Goal: Information Seeking & Learning: Learn about a topic

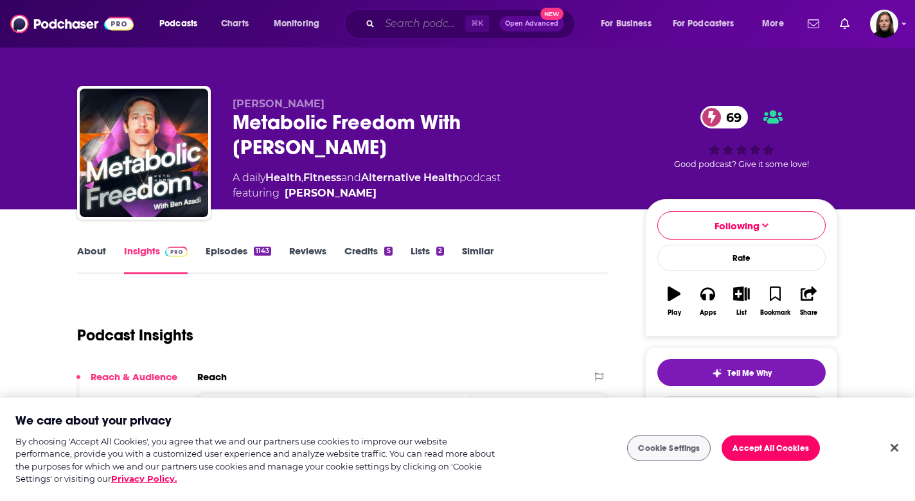
click at [411, 31] on input "Search podcasts, credits, & more..." at bounding box center [422, 23] width 85 height 21
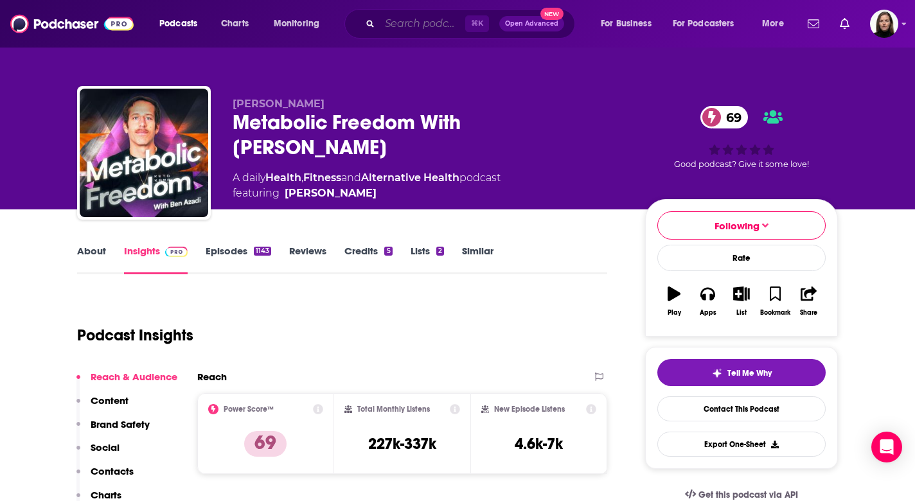
click at [409, 22] on input "Search podcasts, credits, & more..." at bounding box center [422, 23] width 85 height 21
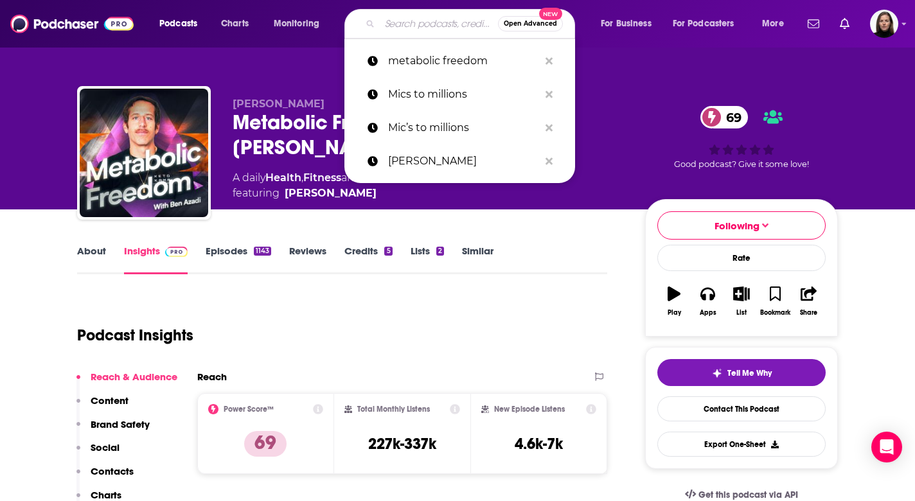
paste input "The Period Whisperer Podcast"
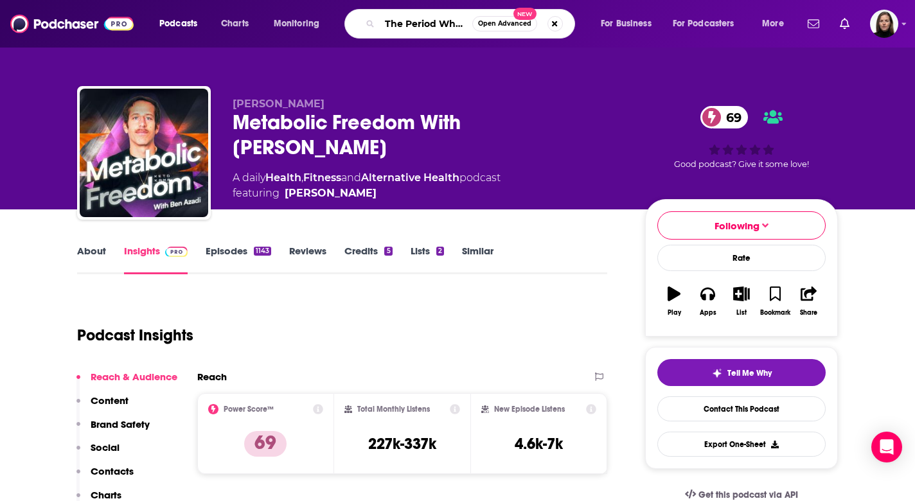
type input "The Period Whisperer Podcast"
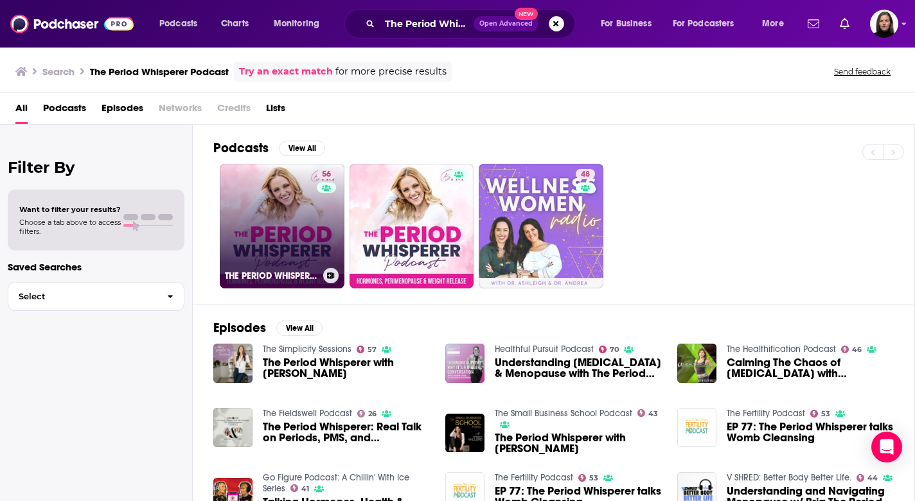
click at [282, 225] on link "56 THE PERIOD WHISPERER PODCAST - [MEDICAL_DATA], Menopause, [MEDICAL_DATA], We…" at bounding box center [282, 226] width 125 height 125
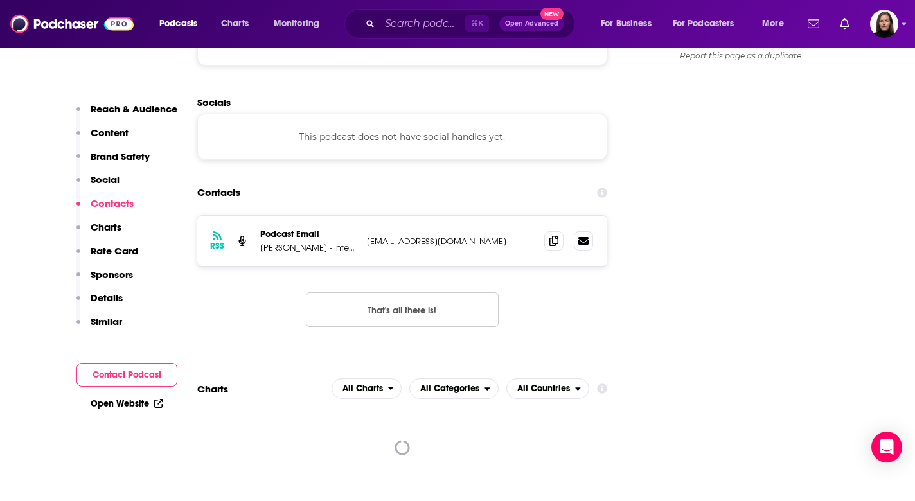
scroll to position [1223, 0]
